Goal: Task Accomplishment & Management: Manage account settings

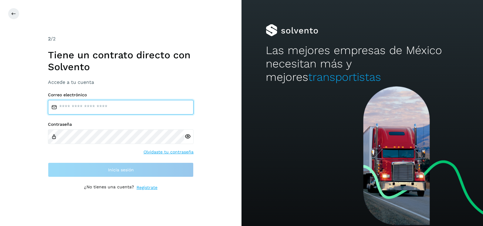
type input "**********"
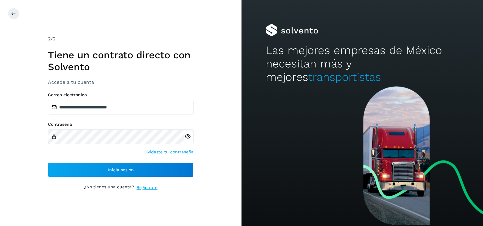
click at [226, 95] on div "**********" at bounding box center [121, 113] width 242 height 226
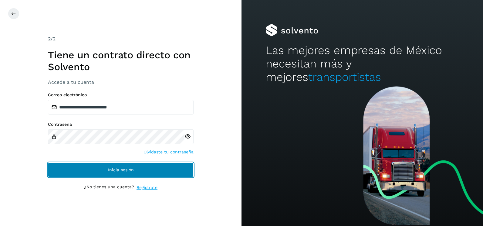
click at [181, 171] on button "Inicia sesión" at bounding box center [121, 169] width 146 height 15
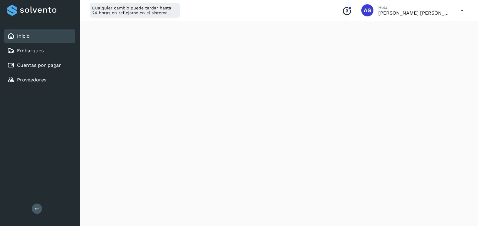
scroll to position [334, 0]
